Goal: Communication & Community: Answer question/provide support

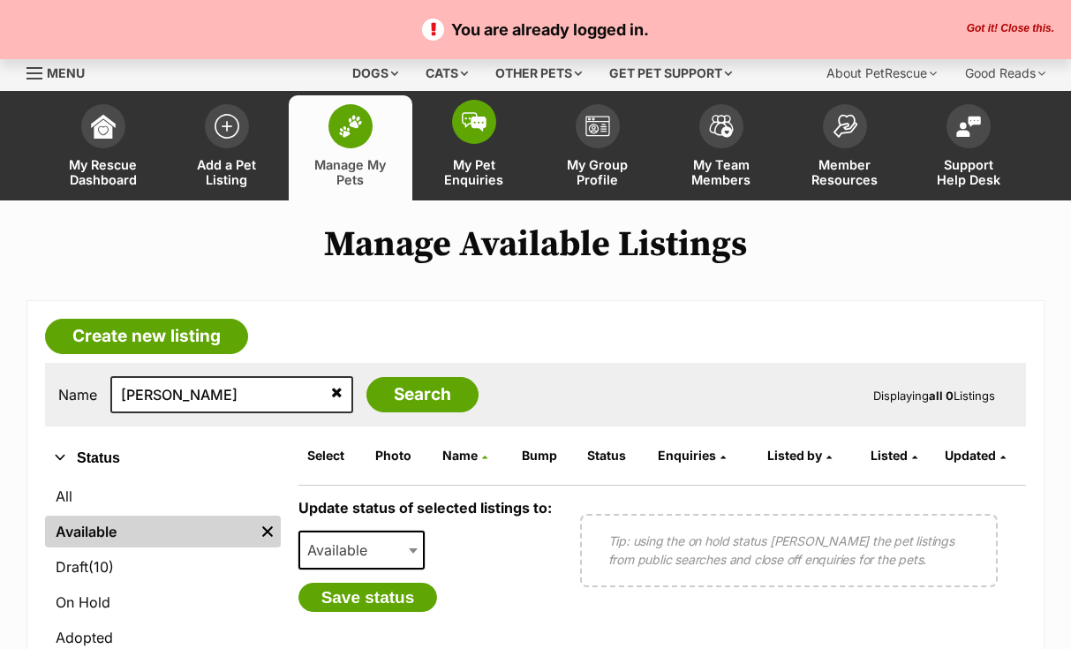
click at [476, 111] on span at bounding box center [474, 122] width 44 height 44
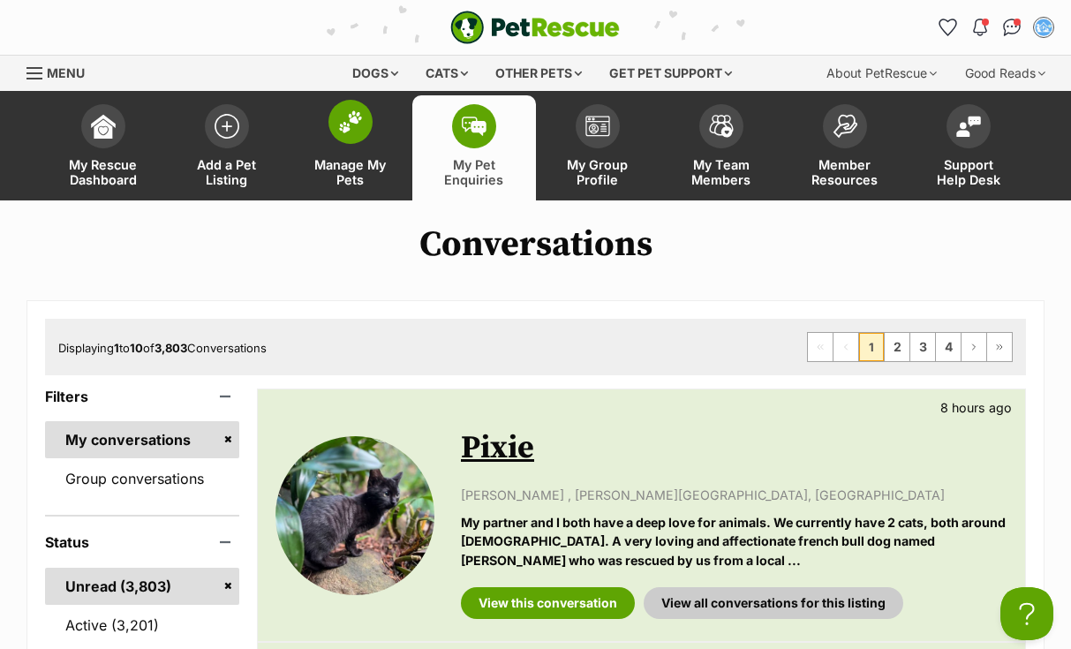
click at [352, 110] on span at bounding box center [351, 122] width 44 height 44
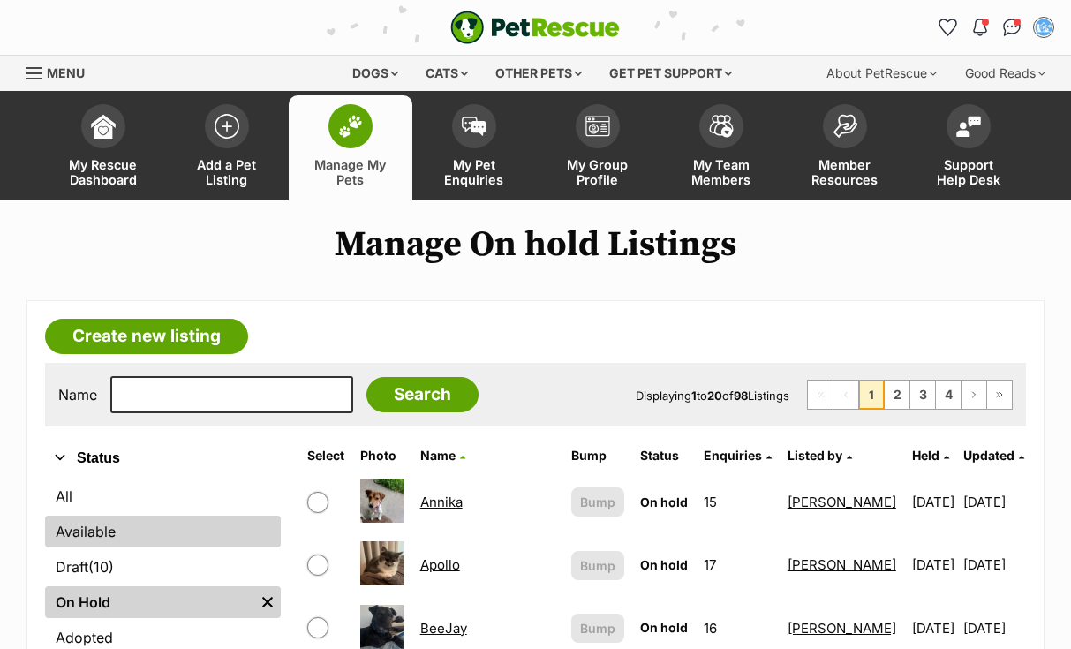
click at [105, 536] on link "Available" at bounding box center [163, 532] width 236 height 32
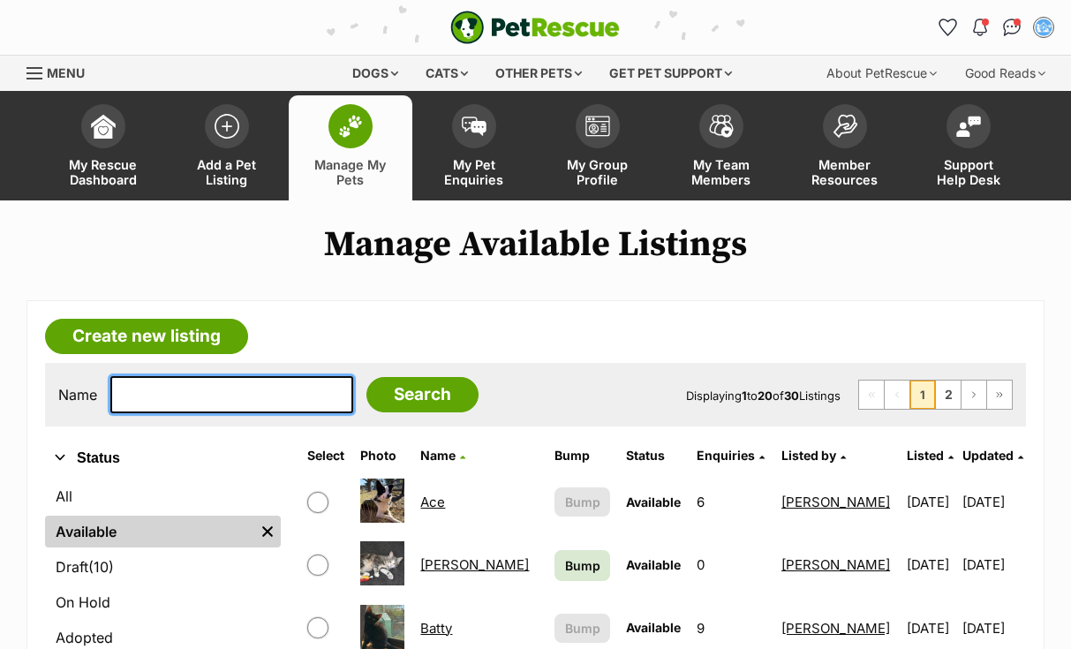
click at [148, 394] on input "text" at bounding box center [231, 394] width 243 height 37
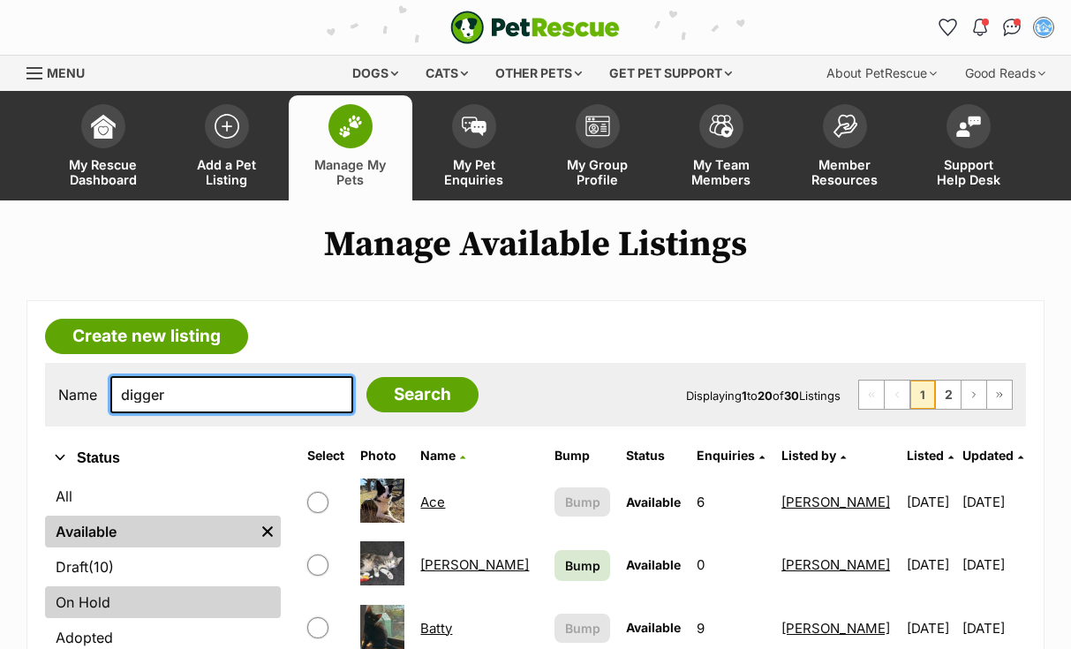
type input "digger"
click at [106, 601] on link "On Hold" at bounding box center [163, 602] width 236 height 32
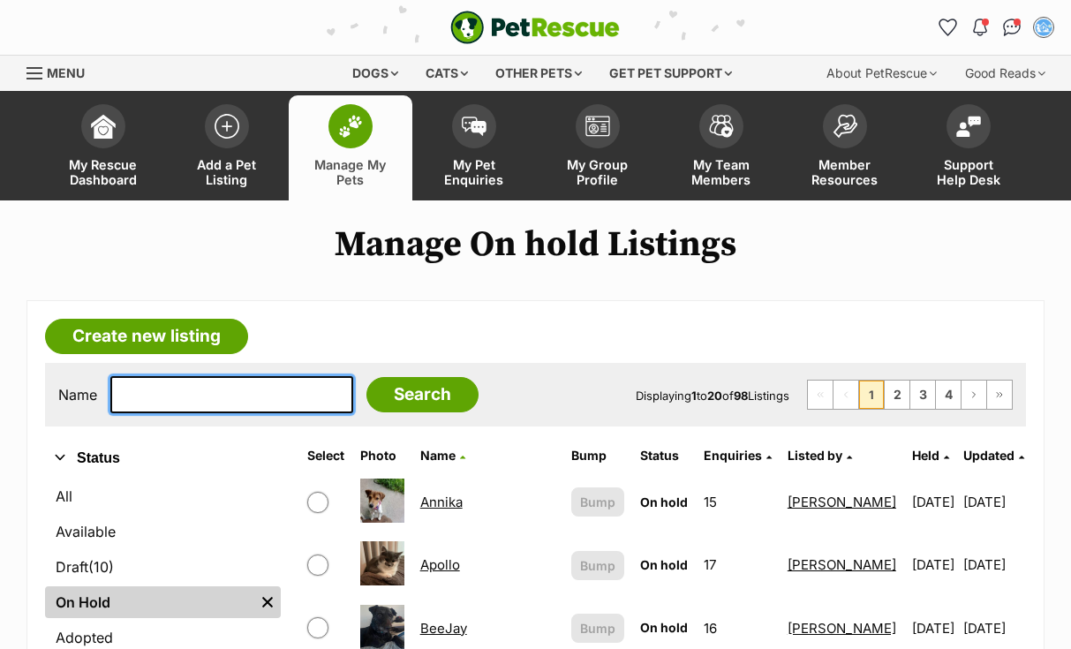
click at [140, 400] on input "text" at bounding box center [231, 394] width 243 height 37
type input "digger"
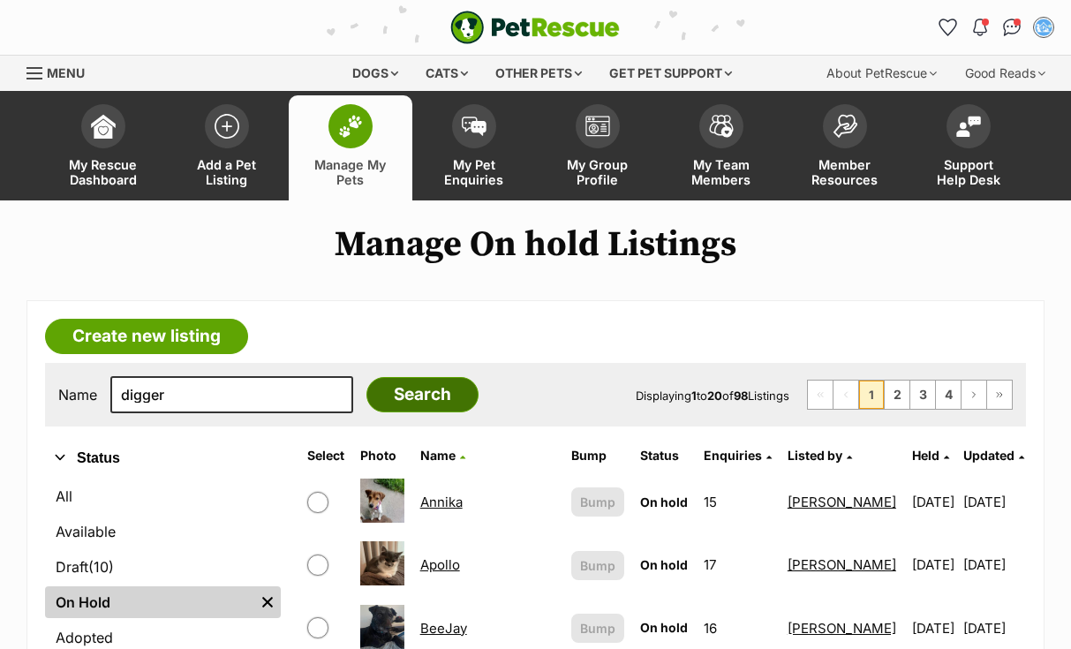
click at [445, 392] on input "Search" at bounding box center [423, 394] width 112 height 35
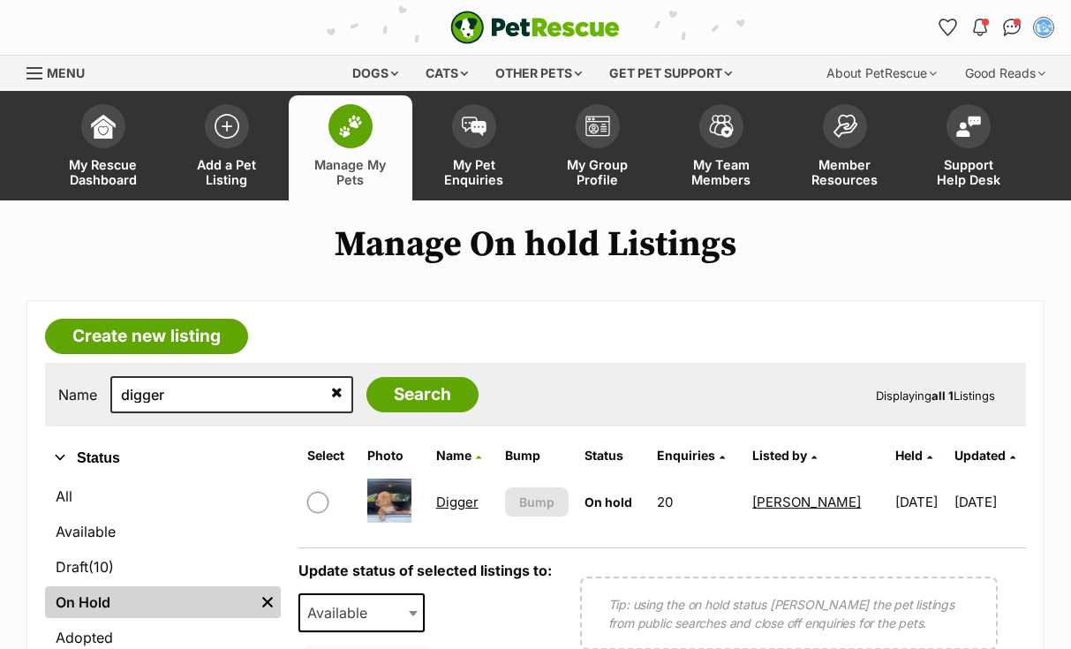
click at [462, 503] on link "Digger" at bounding box center [457, 502] width 42 height 17
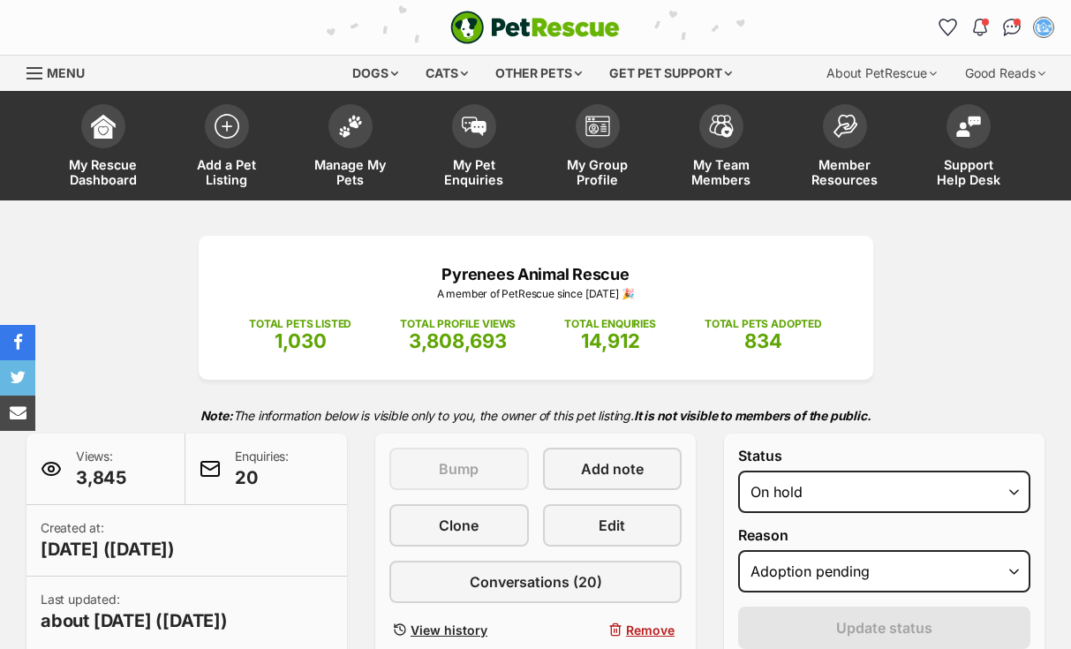
select select "adoption_pending"
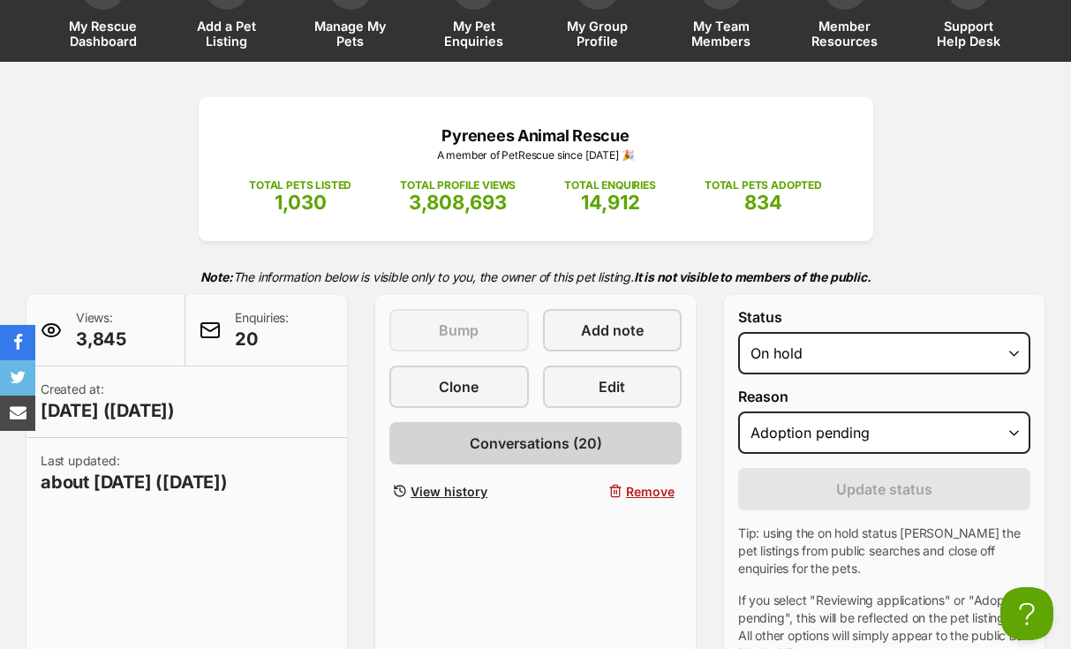
click at [618, 433] on link "Conversations (20)" at bounding box center [535, 443] width 292 height 42
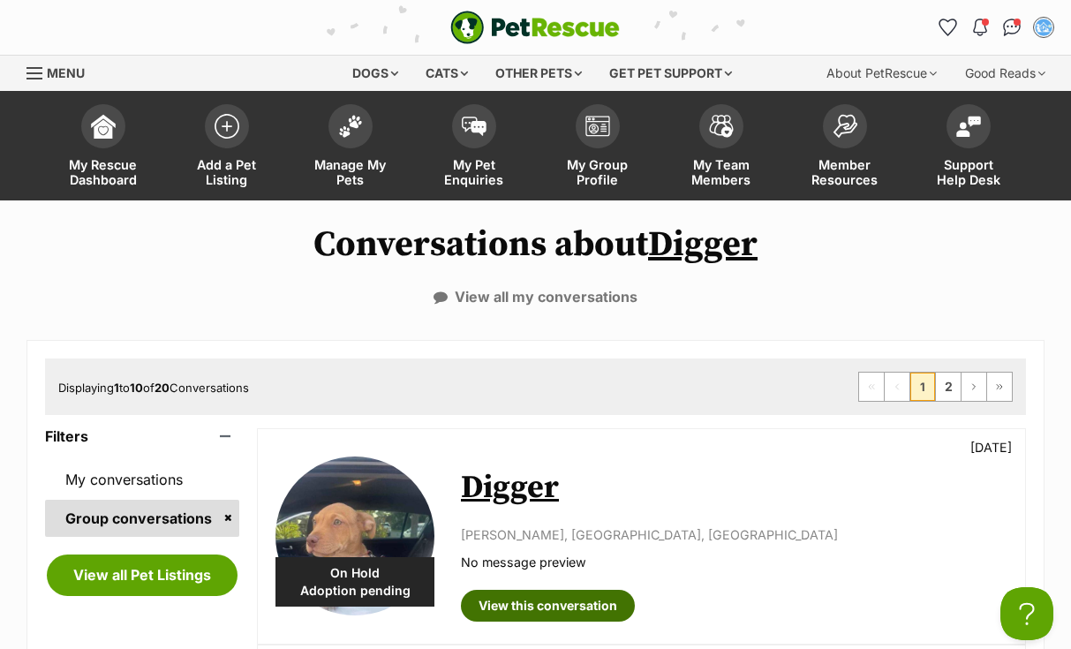
click at [517, 608] on link "View this conversation" at bounding box center [548, 606] width 174 height 32
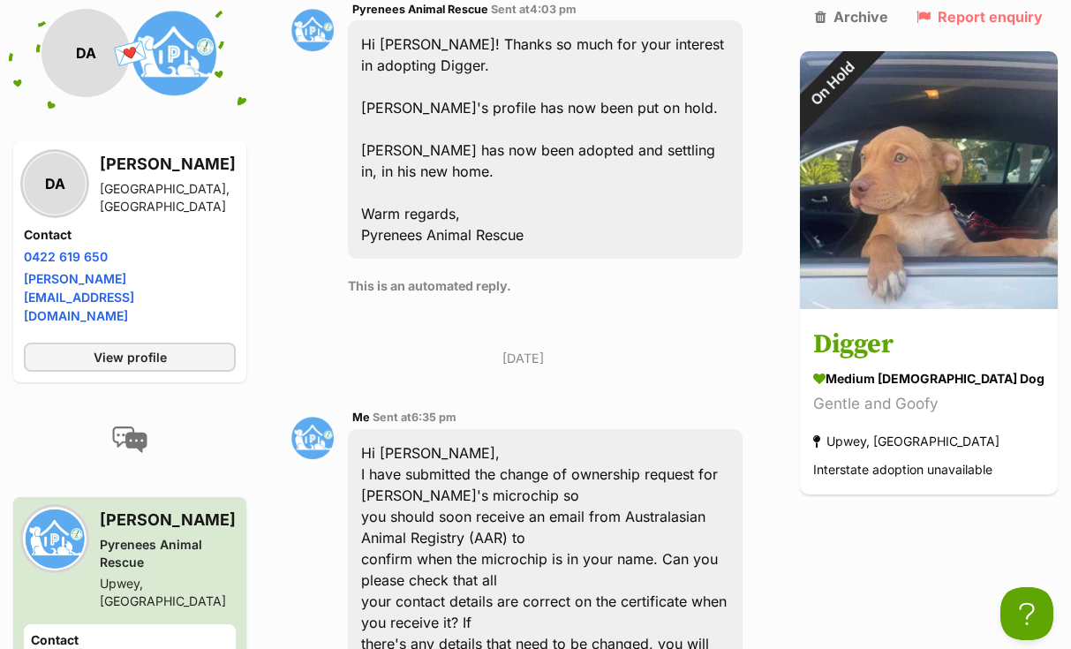
scroll to position [7951, 0]
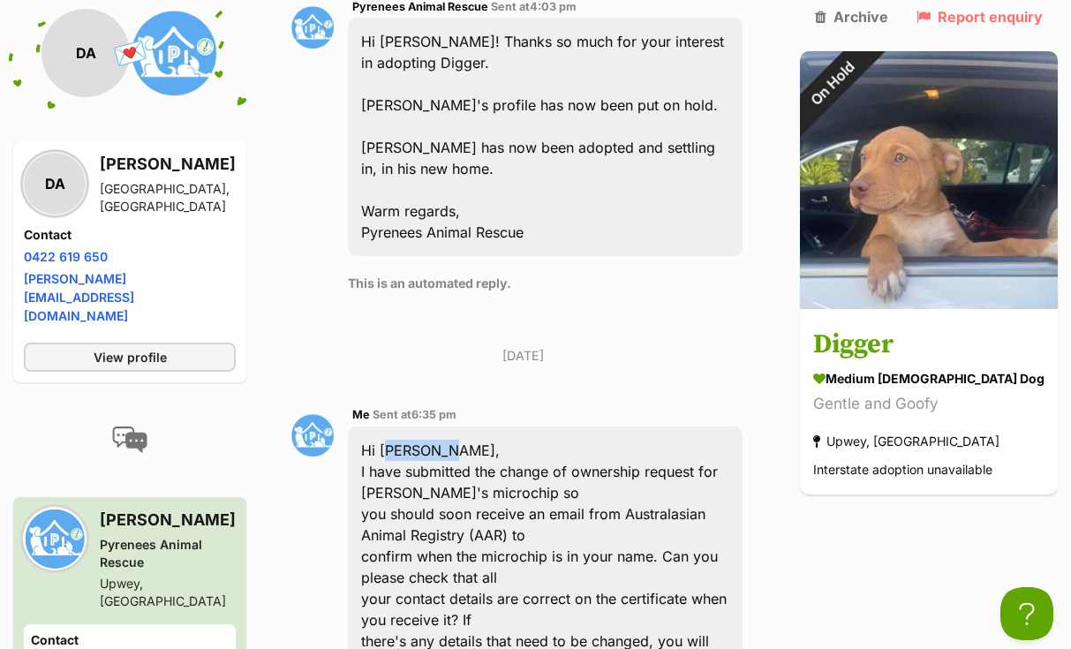
drag, startPoint x: 394, startPoint y: 142, endPoint x: 443, endPoint y: 142, distance: 49.5
copy div "[PERSON_NAME]"
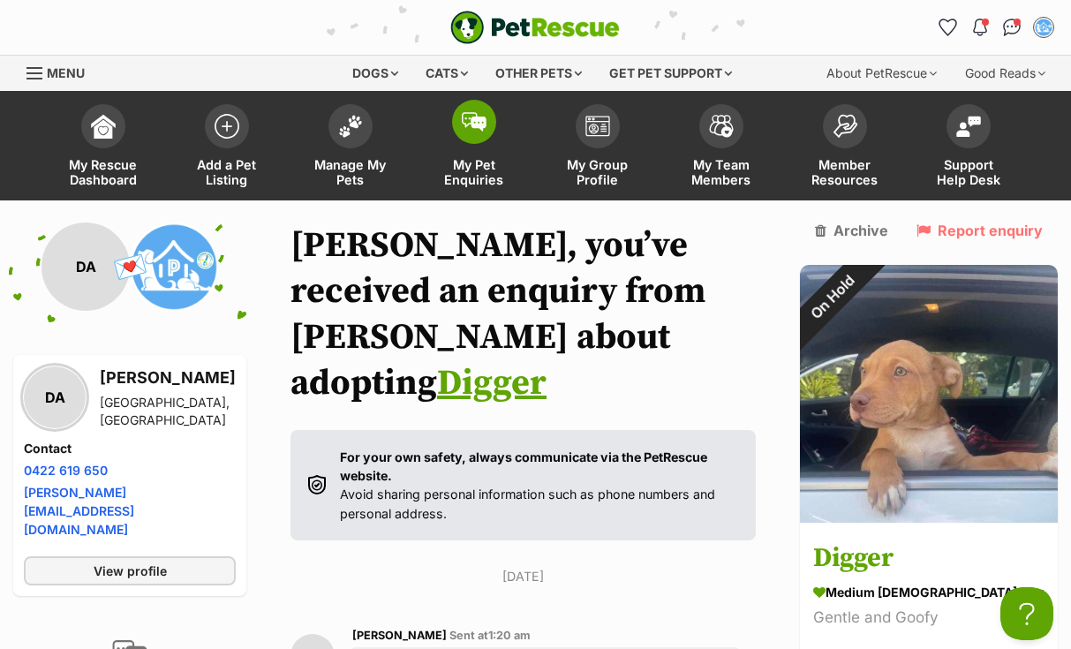
scroll to position [0, 0]
click at [478, 127] on img at bounding box center [474, 121] width 25 height 19
